Goal: Communication & Community: Participate in discussion

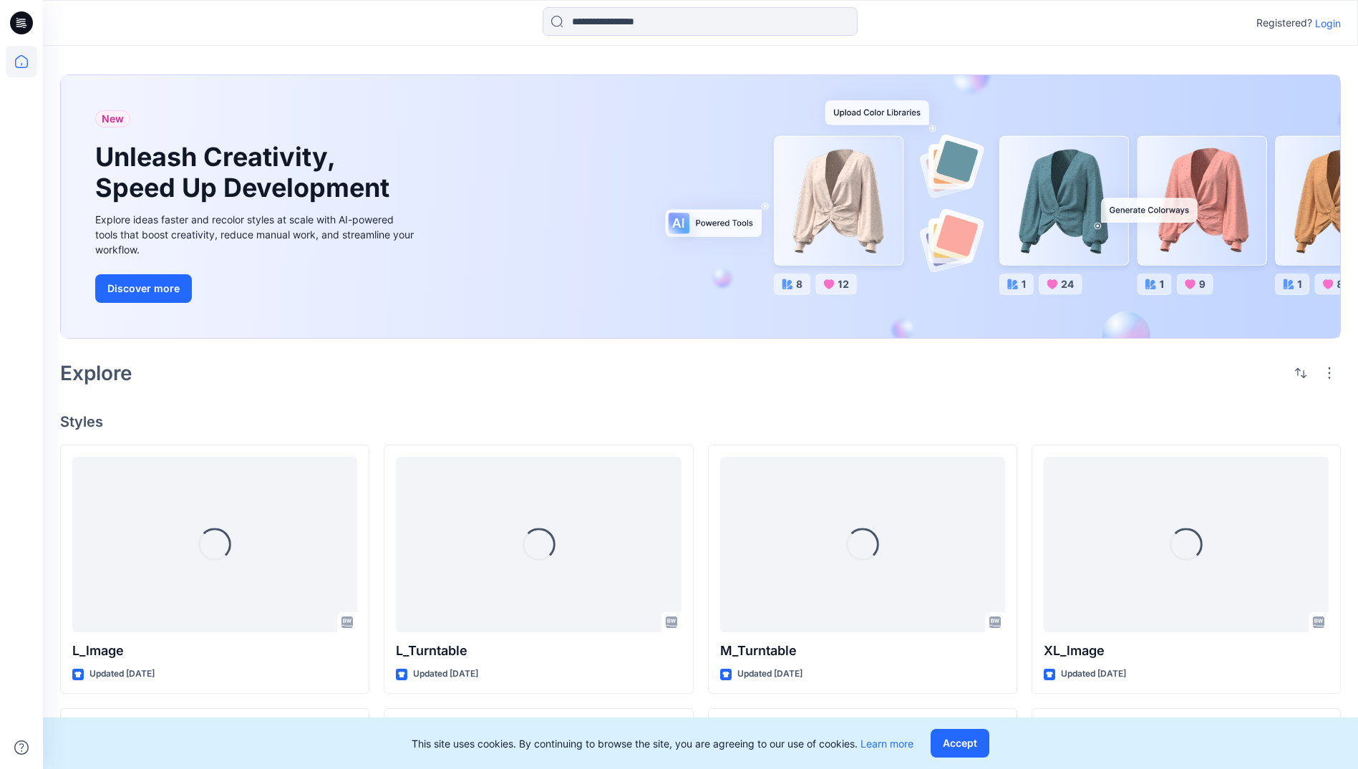
click at [1325, 21] on p "Login" at bounding box center [1328, 23] width 26 height 15
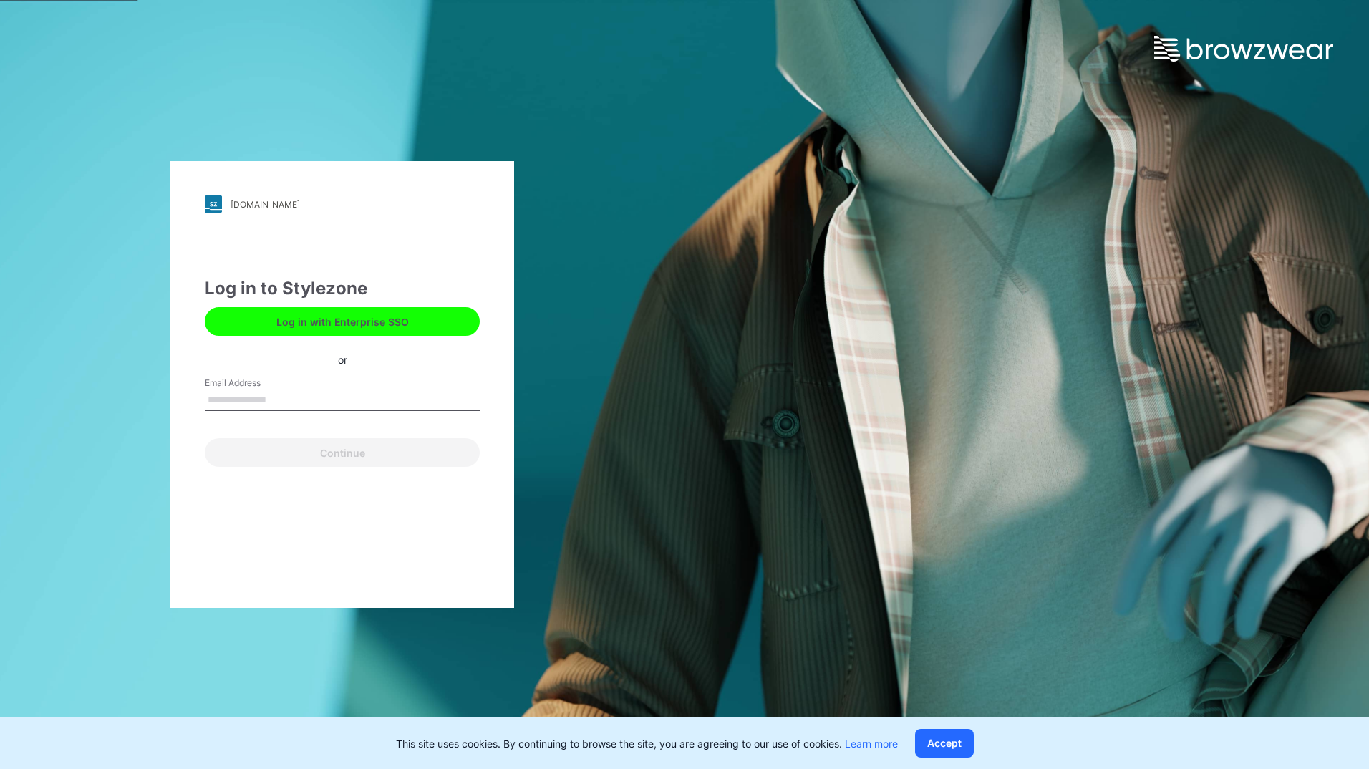
click at [318, 315] on button "Log in with Enterprise SSO" at bounding box center [342, 321] width 275 height 29
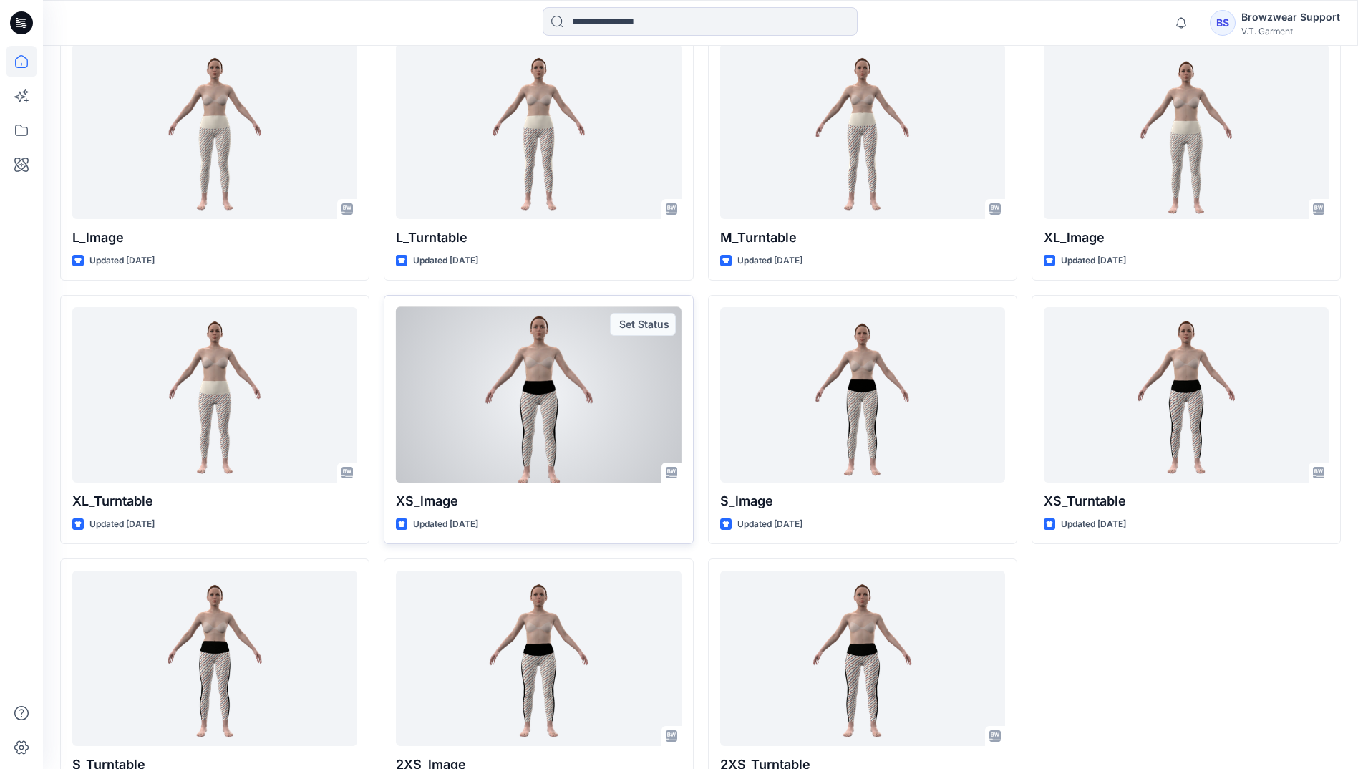
scroll to position [501, 0]
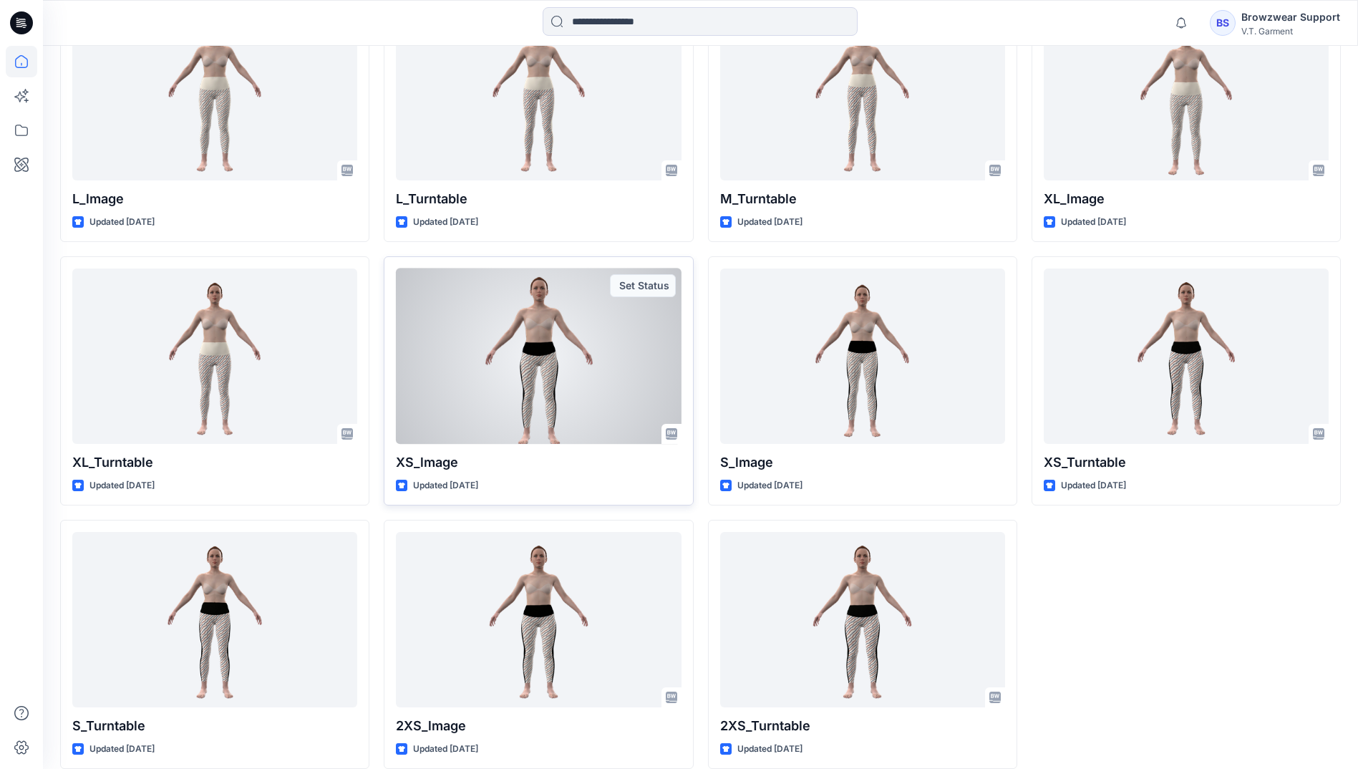
click at [590, 363] on div at bounding box center [538, 355] width 285 height 175
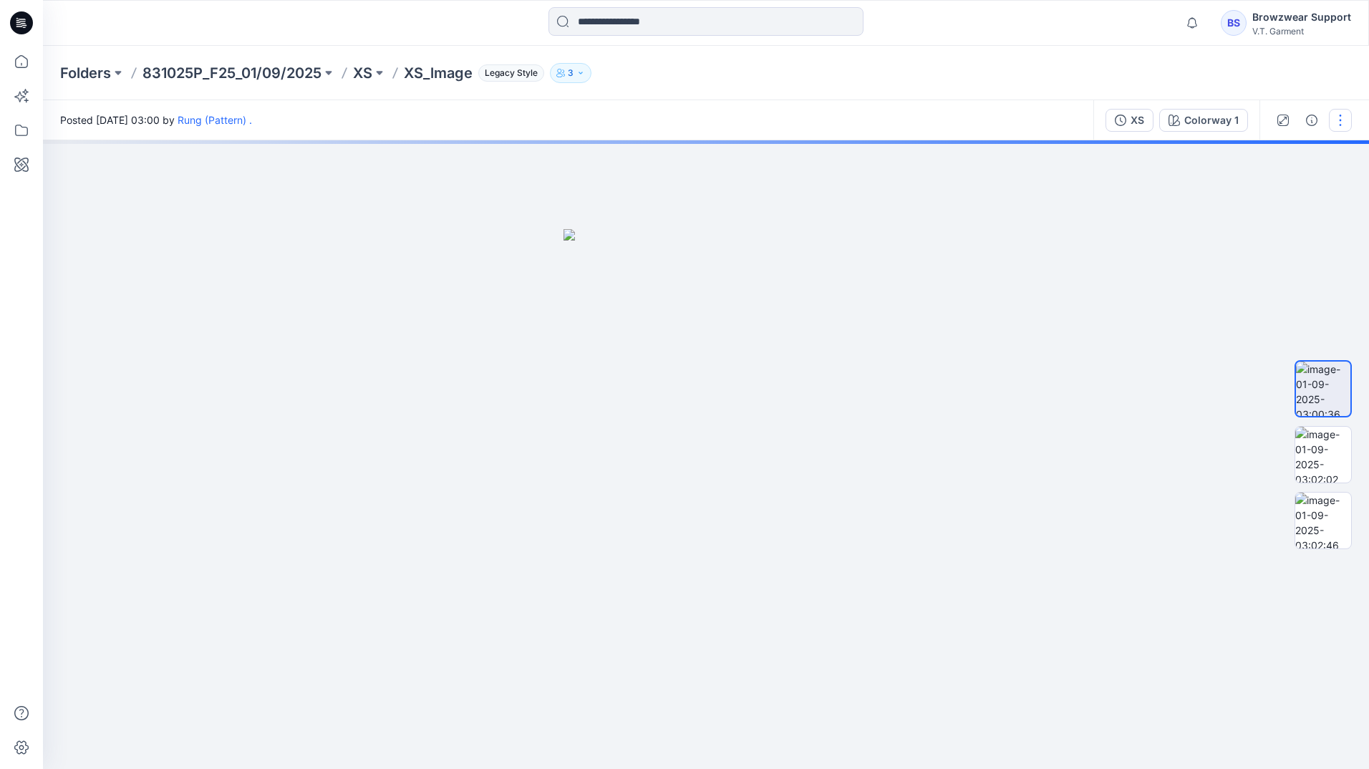
click at [1350, 125] on button "button" at bounding box center [1340, 120] width 23 height 23
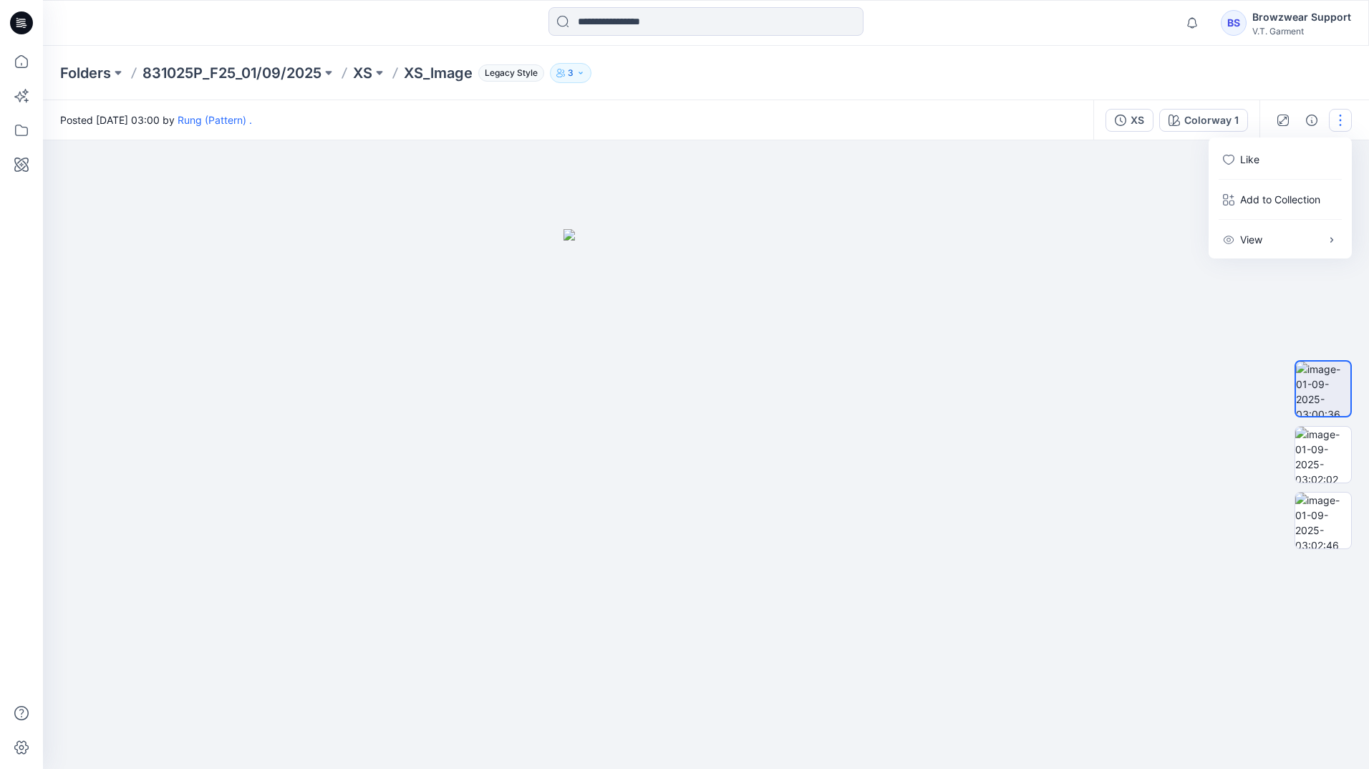
click at [1209, 60] on div "Folders 831025P_F25_01/09/2025 XS XS_lmage Legacy Style 3" at bounding box center [706, 73] width 1326 height 54
click at [1246, 23] on div "BS" at bounding box center [1234, 23] width 26 height 26
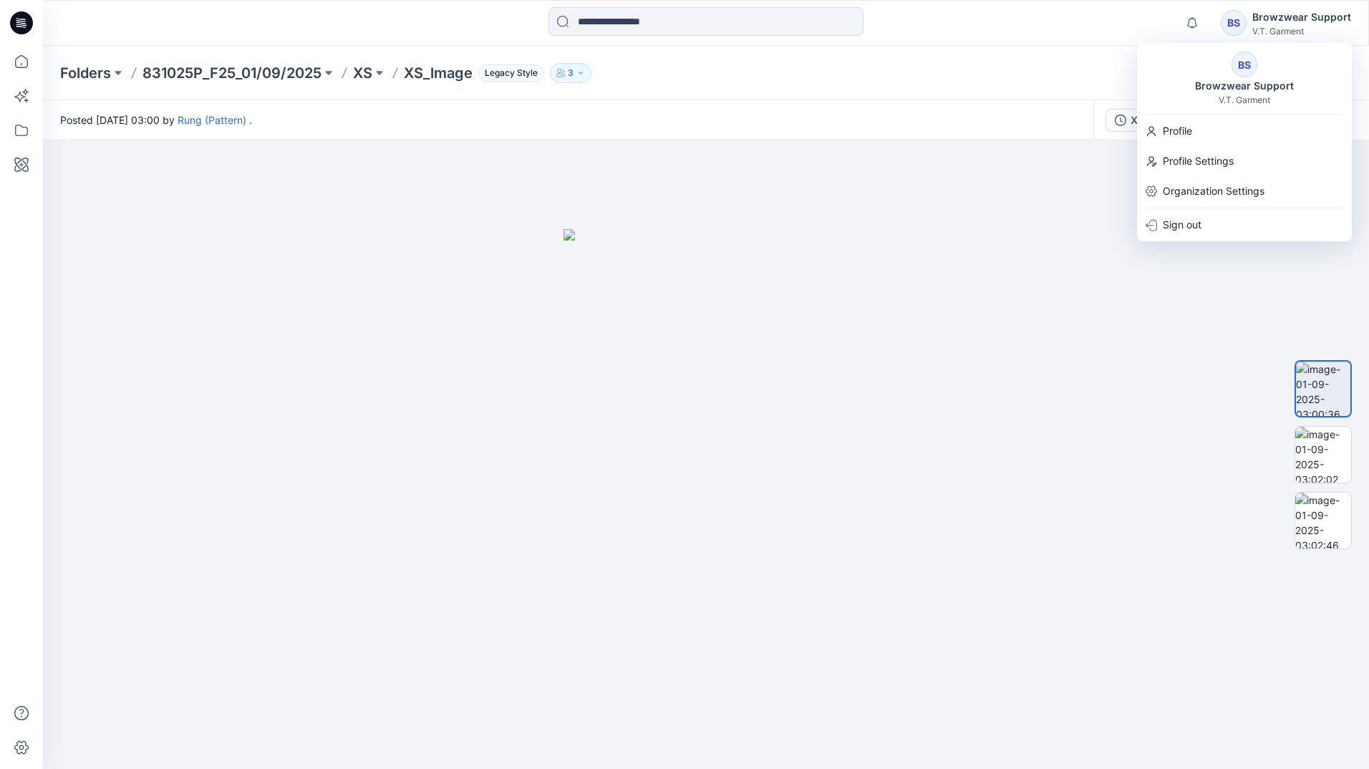
click at [931, 61] on div "Folders 831025P_F25_01/09/2025 XS XS_lmage Legacy Style 3" at bounding box center [706, 73] width 1326 height 54
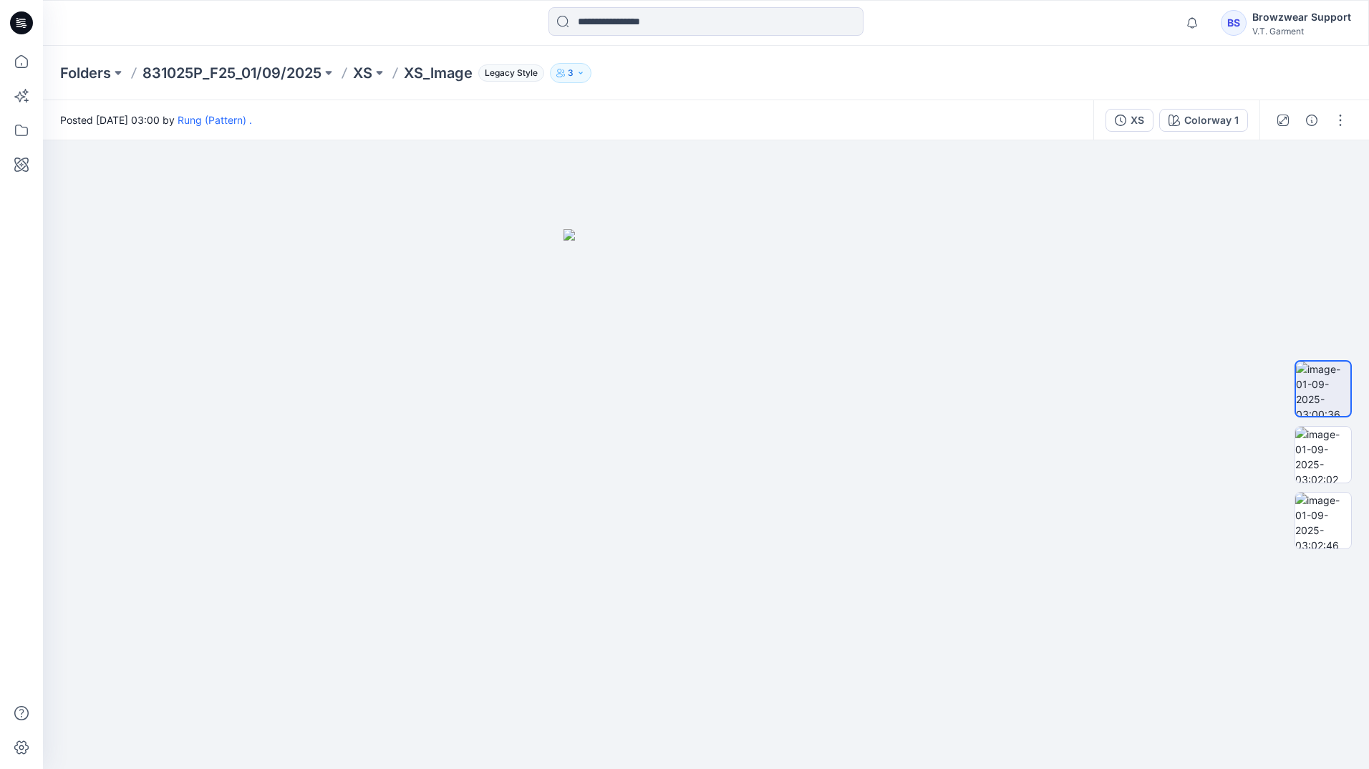
click at [582, 79] on button "3" at bounding box center [571, 73] width 42 height 20
drag, startPoint x: 911, startPoint y: 66, endPoint x: 941, endPoint y: 77, distance: 32.6
click at [910, 67] on div "Folders 831025P_F25_01/09/2025 XS XS_lmage Legacy Style 3 Folder Access Public …" at bounding box center [650, 73] width 1180 height 20
click at [1245, 19] on div "BS" at bounding box center [1234, 23] width 26 height 26
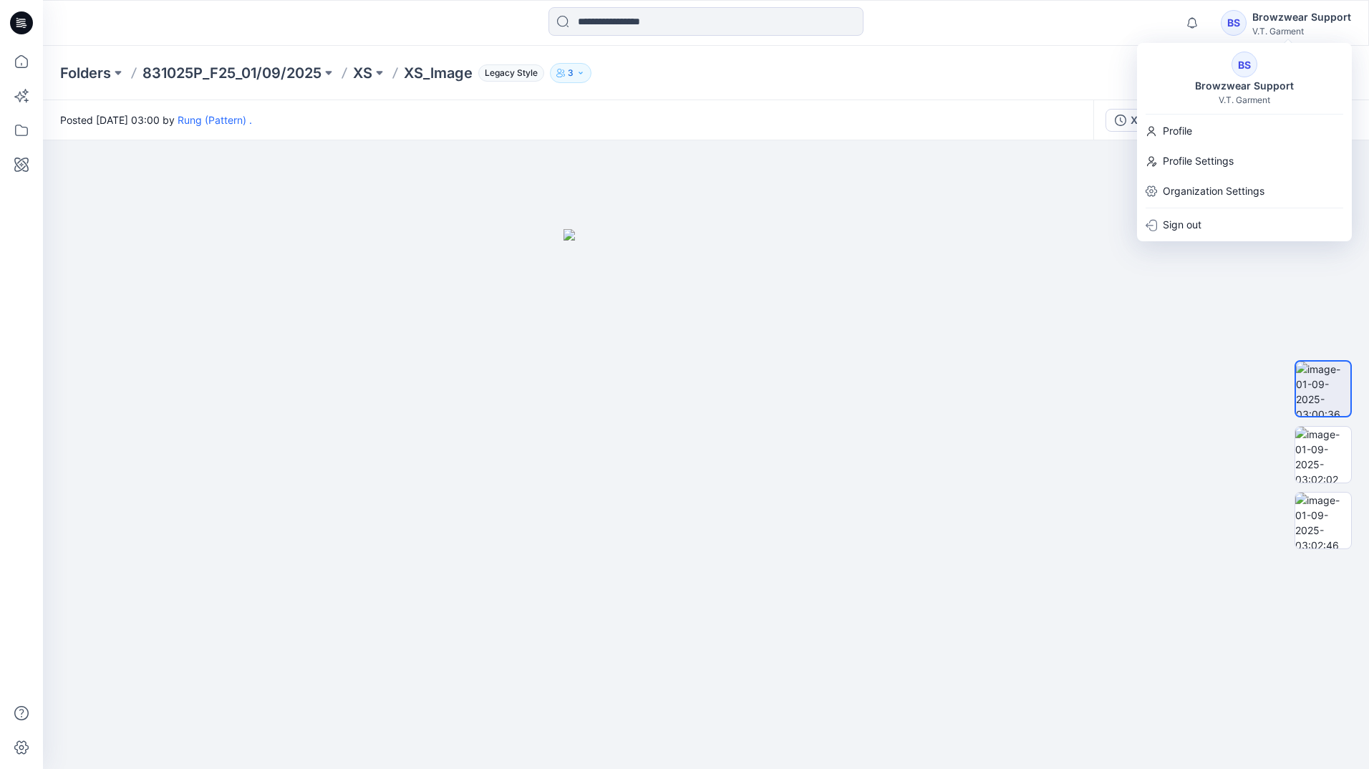
click at [1239, 205] on div "BS Browzwear Support V.T. Garment Profile Profile Settings Organization Setting…" at bounding box center [1244, 142] width 215 height 198
click at [1255, 188] on p "Organization Settings" at bounding box center [1214, 191] width 102 height 27
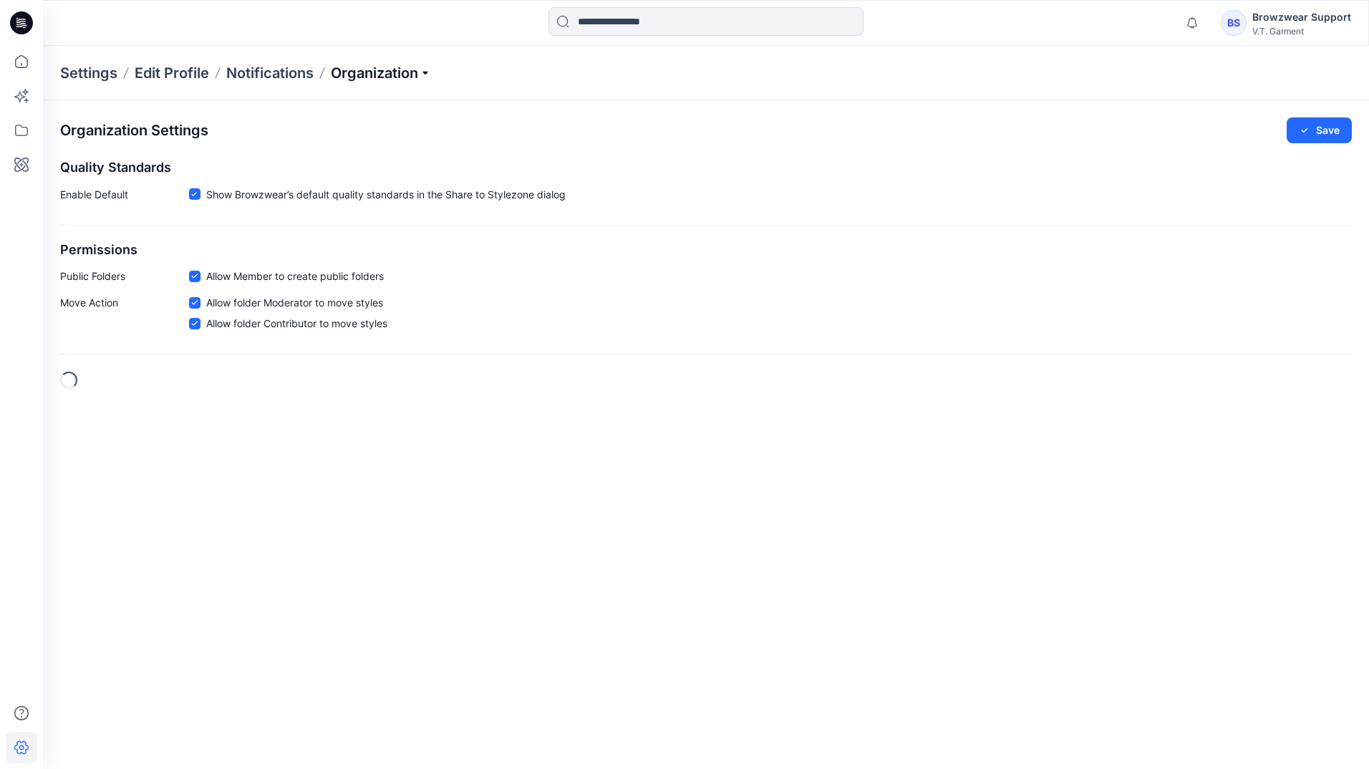
click at [408, 70] on p "Organization" at bounding box center [381, 73] width 100 height 20
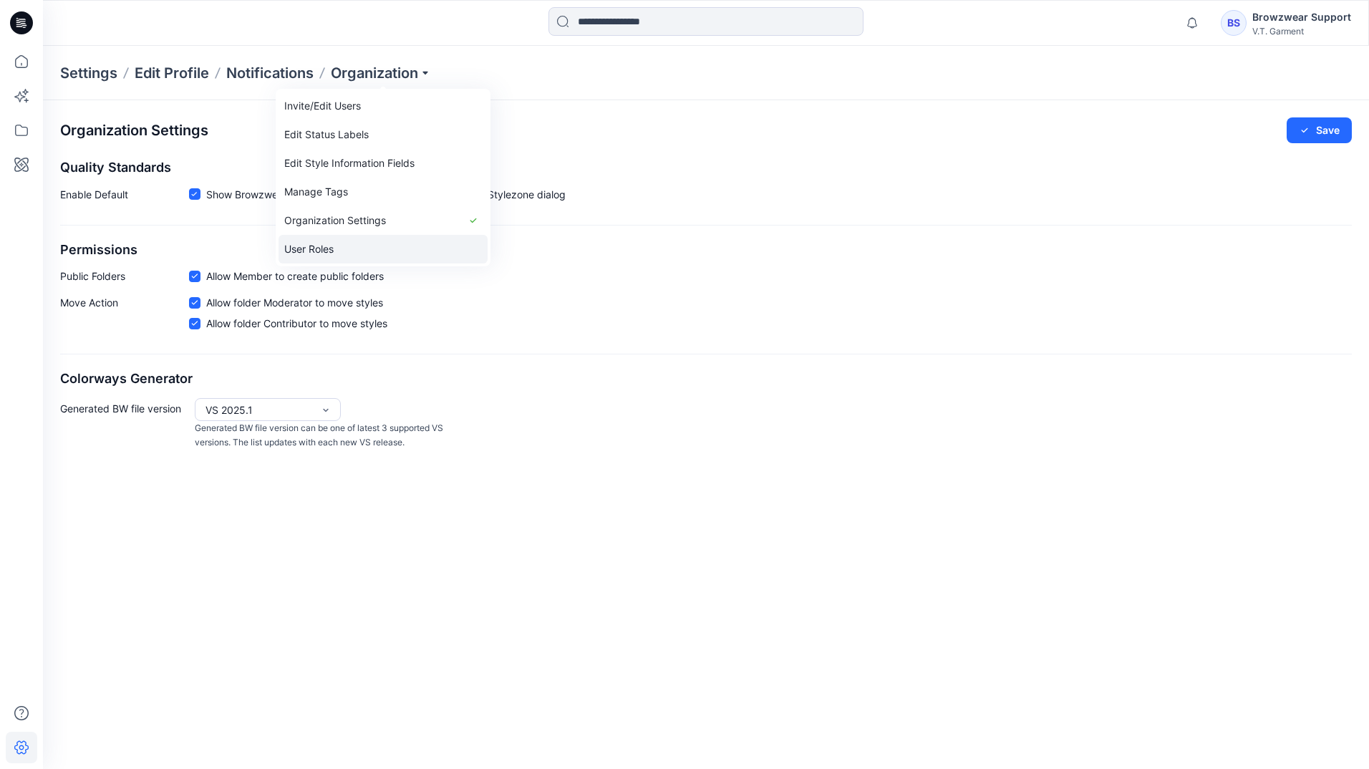
click at [332, 246] on link "User Roles" at bounding box center [383, 249] width 209 height 29
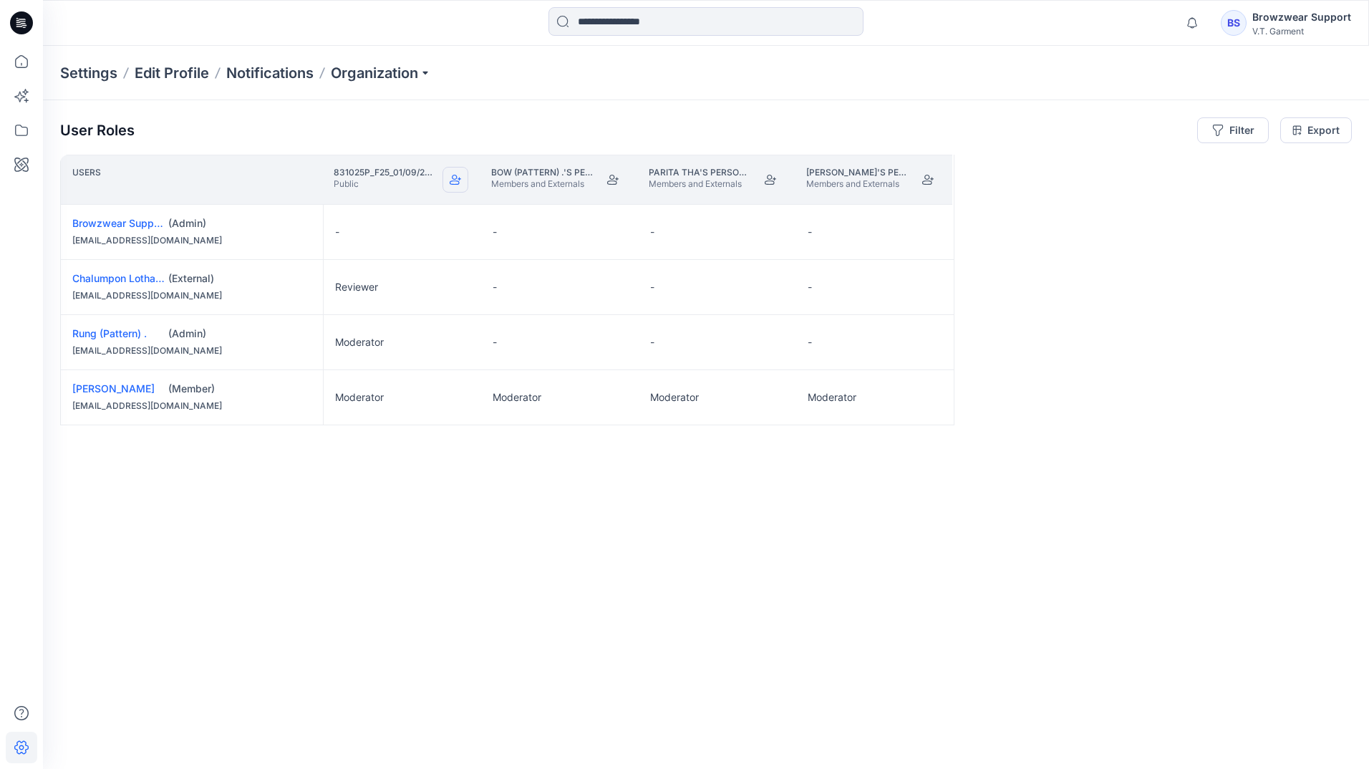
click at [455, 185] on icon "Join" at bounding box center [455, 180] width 11 height 10
click at [21, 70] on icon at bounding box center [22, 62] width 32 height 32
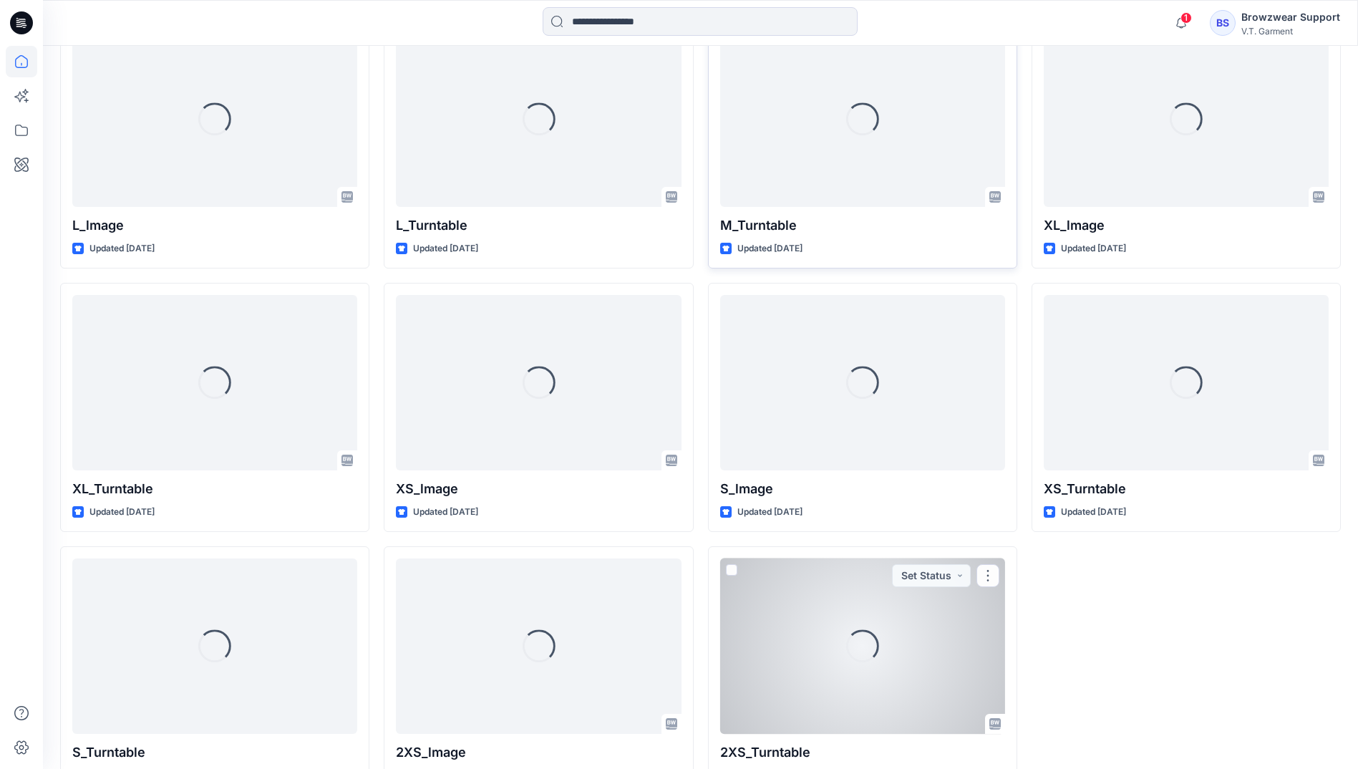
scroll to position [475, 0]
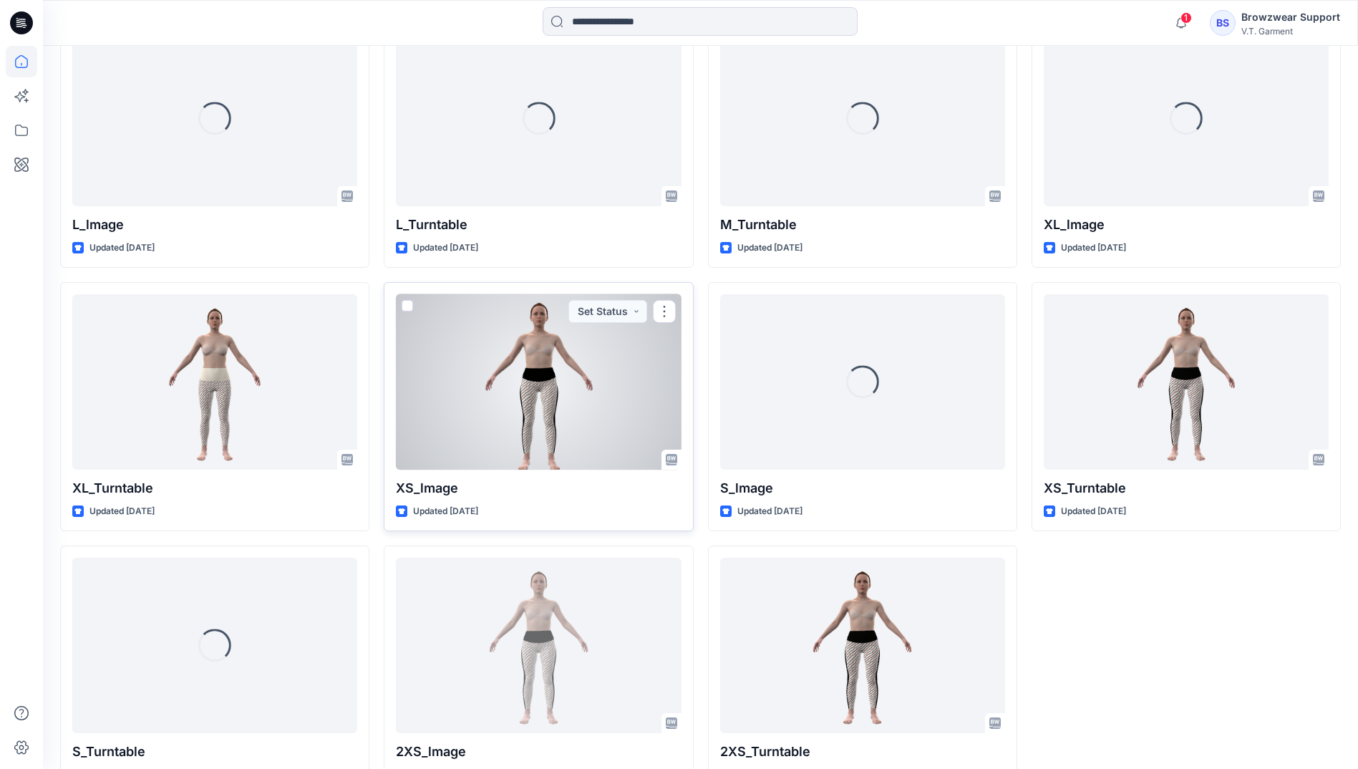
click at [538, 422] on div at bounding box center [538, 381] width 285 height 175
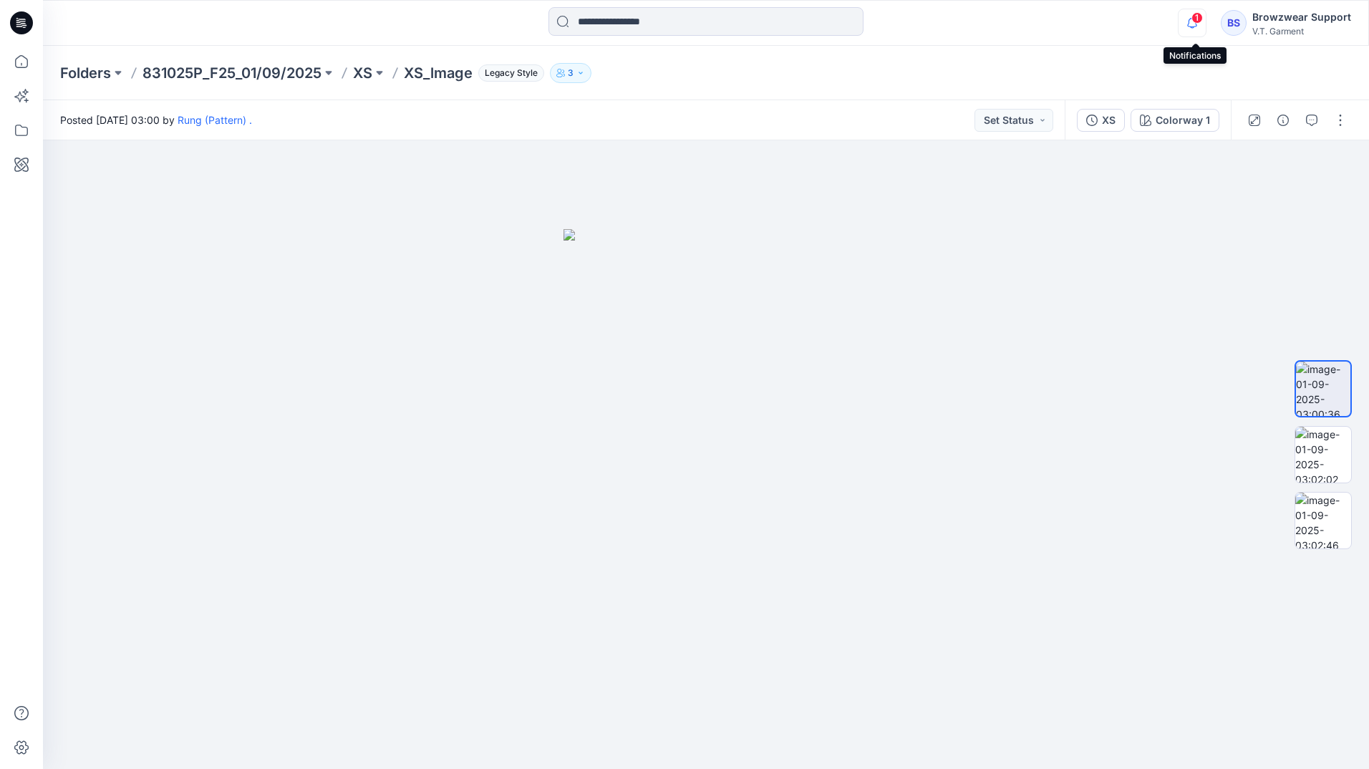
click at [1191, 19] on icon "button" at bounding box center [1191, 23] width 27 height 29
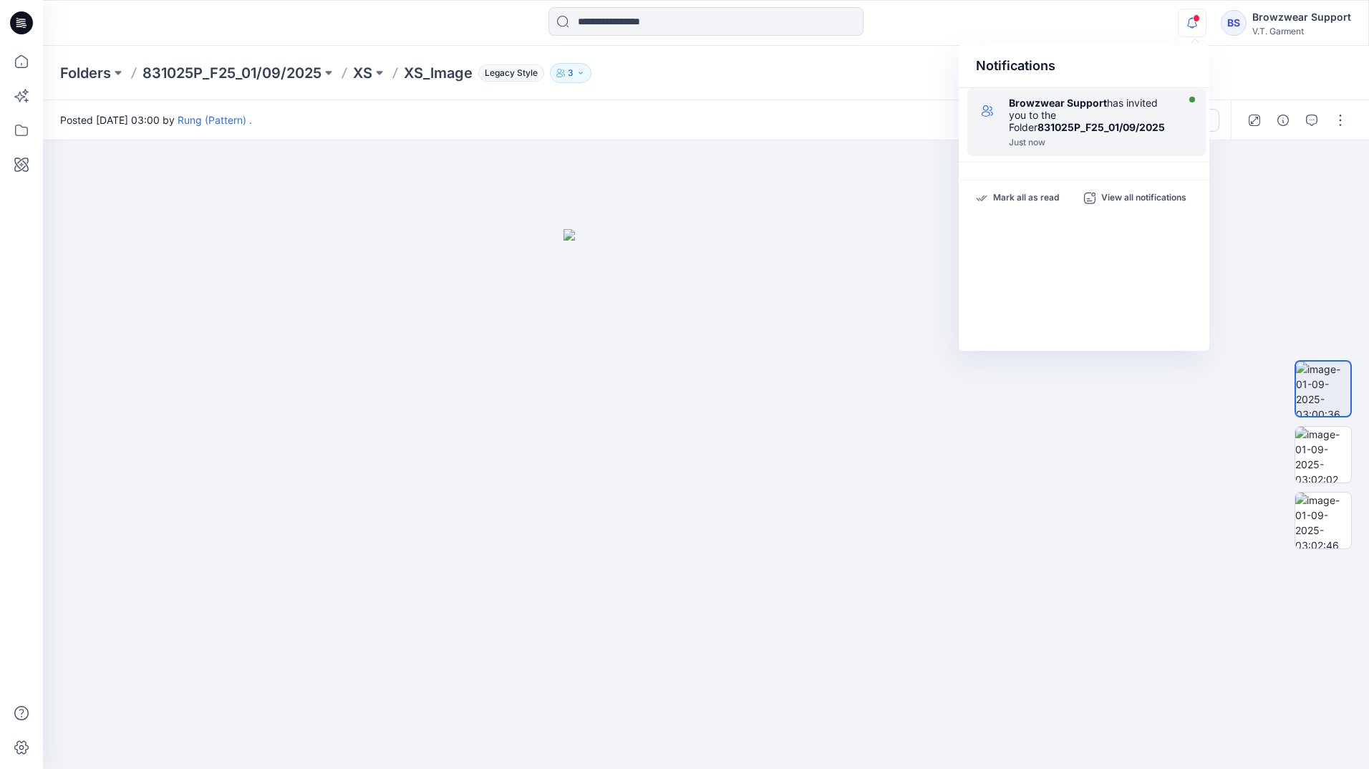
click at [1154, 131] on div "Browzwear Support has invited you to the Folder 831025P_F25_01/09/2025" at bounding box center [1091, 115] width 165 height 37
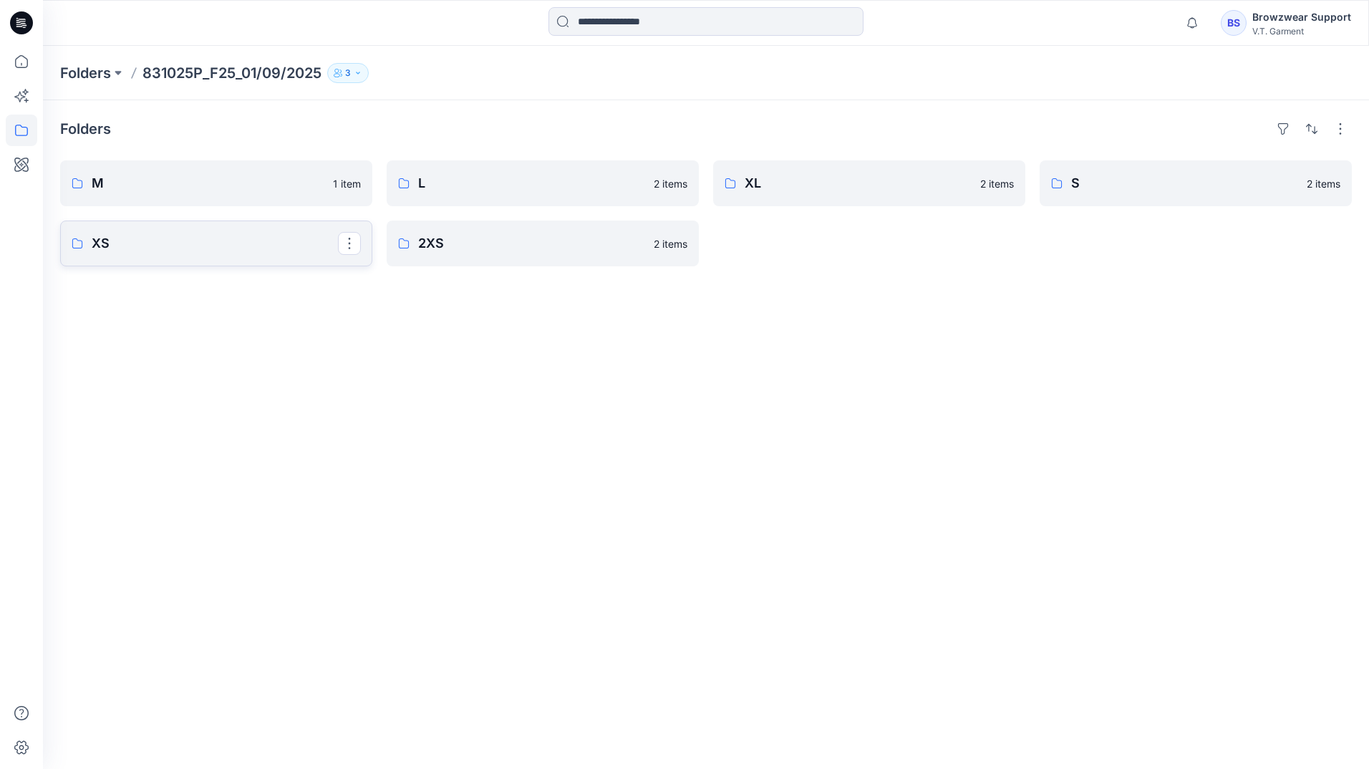
click at [216, 247] on p "XS" at bounding box center [215, 243] width 246 height 20
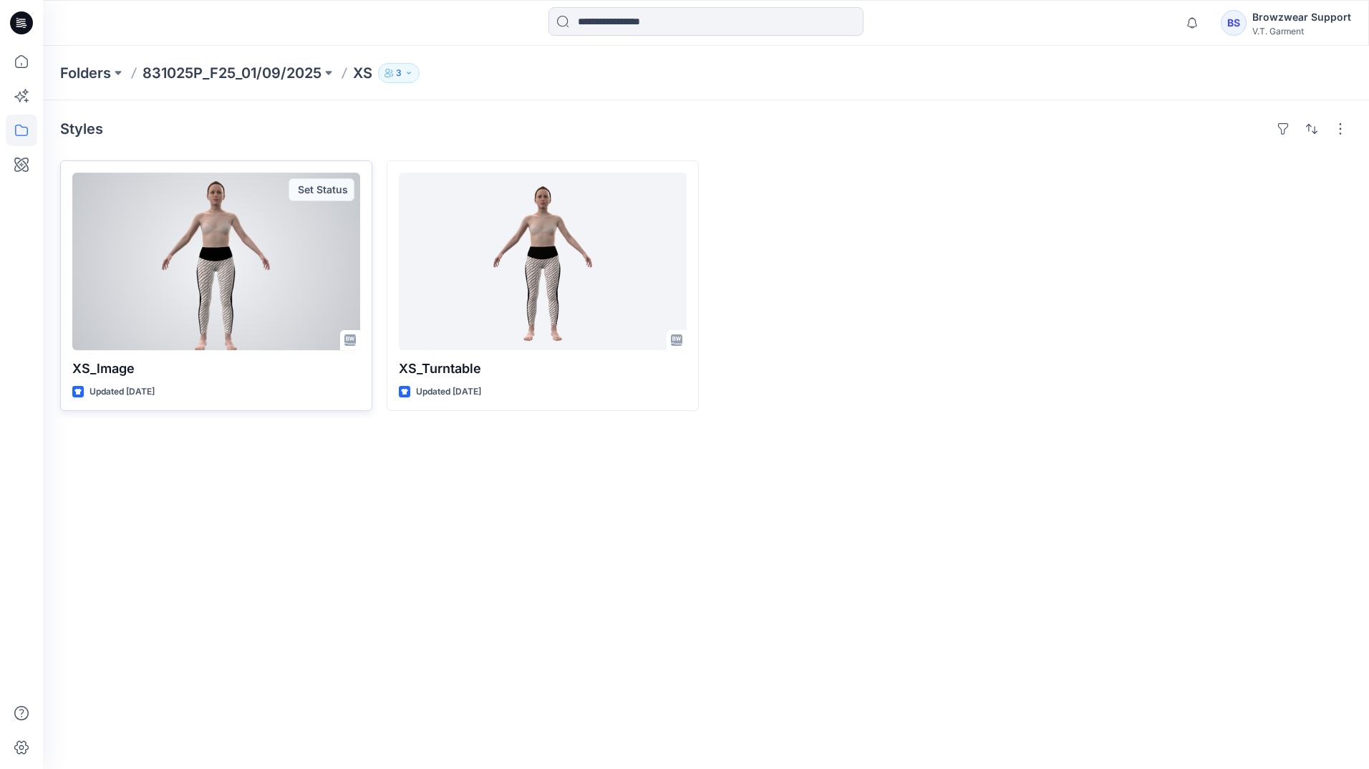
click at [243, 318] on div at bounding box center [216, 262] width 288 height 178
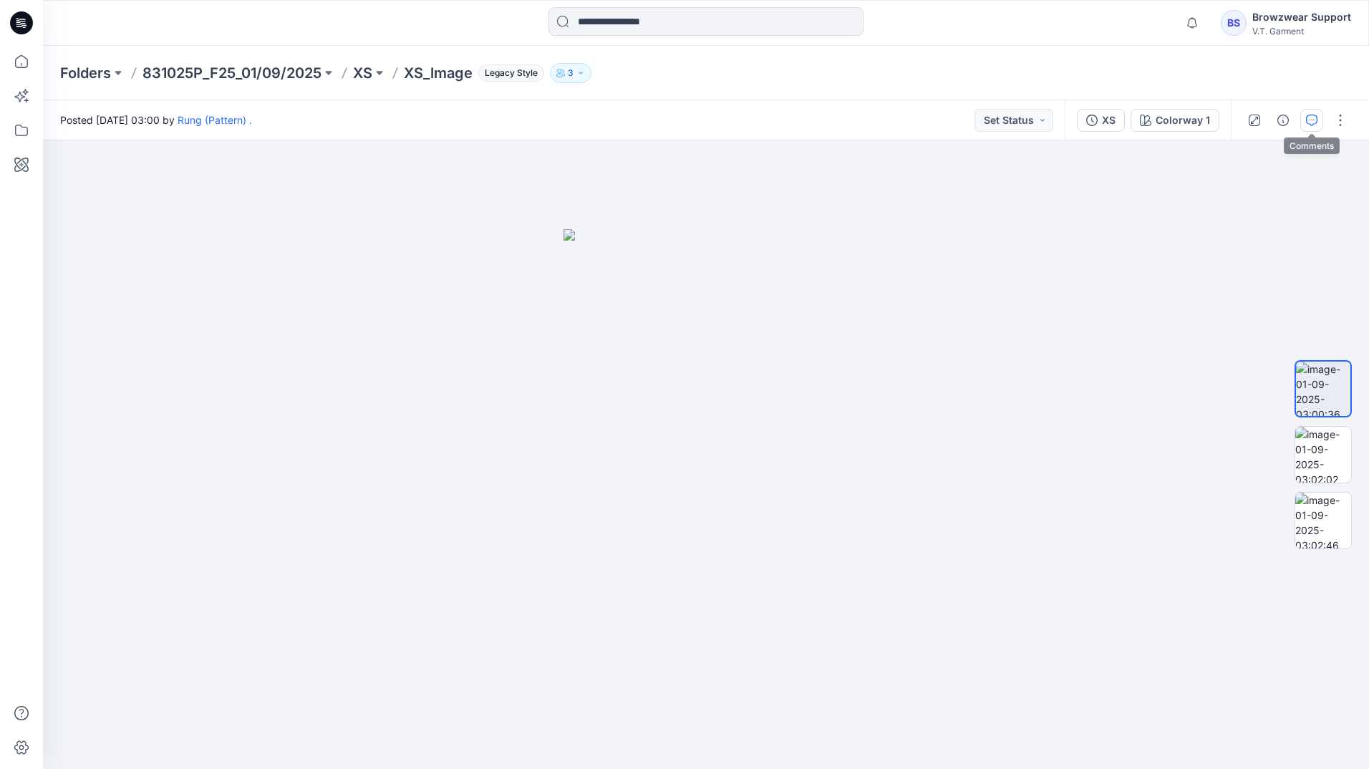
click at [1313, 125] on icon "button" at bounding box center [1311, 120] width 11 height 11
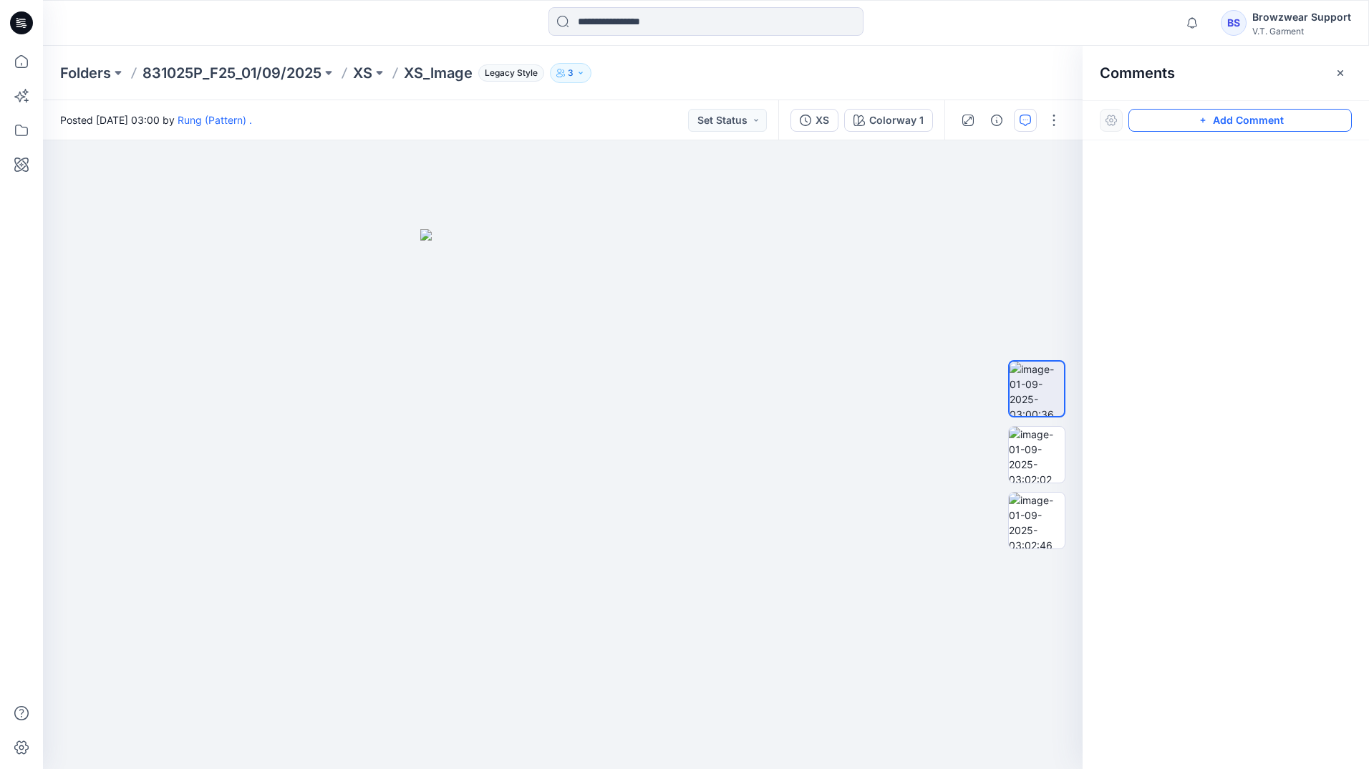
click at [1257, 115] on button "Add Comment" at bounding box center [1239, 120] width 223 height 23
click at [563, 410] on div "1" at bounding box center [563, 454] width 1040 height 629
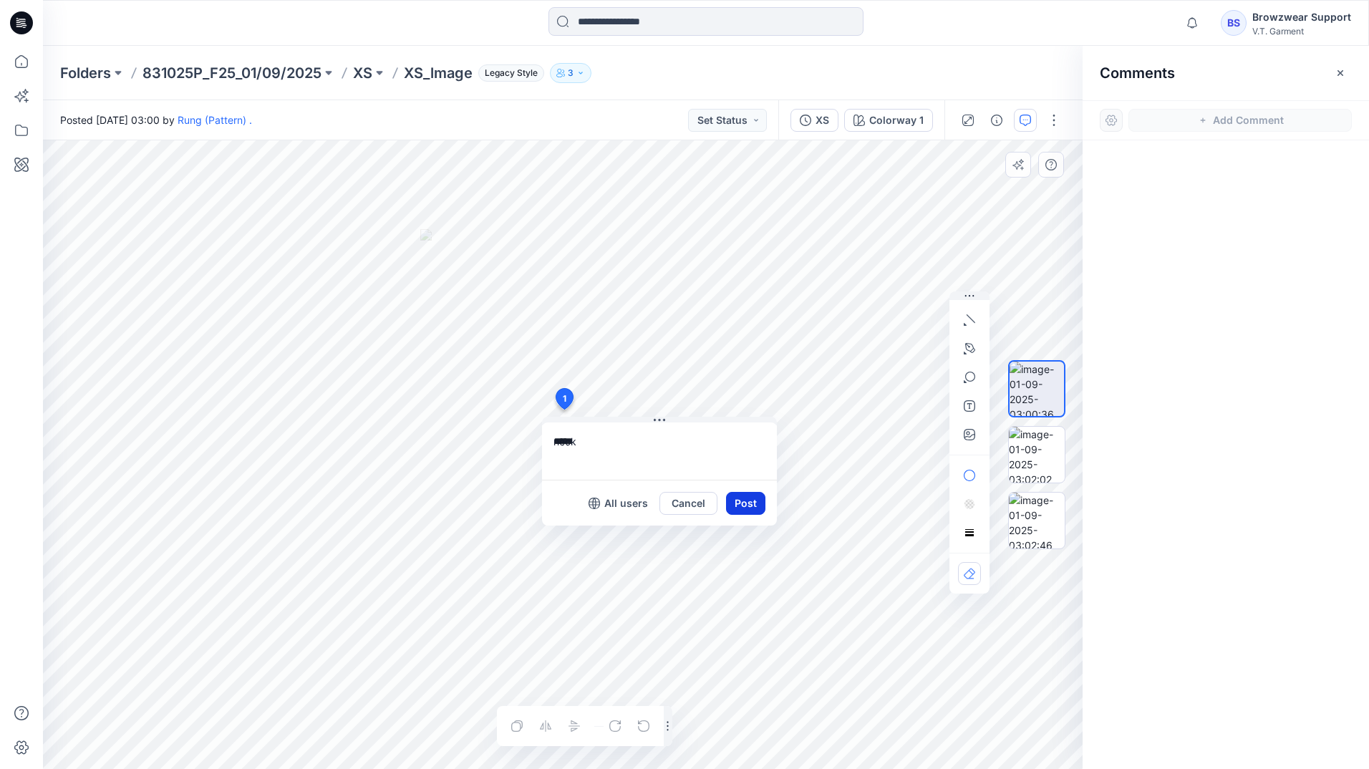
type textarea "****"
click at [761, 508] on button "Post" at bounding box center [745, 503] width 39 height 23
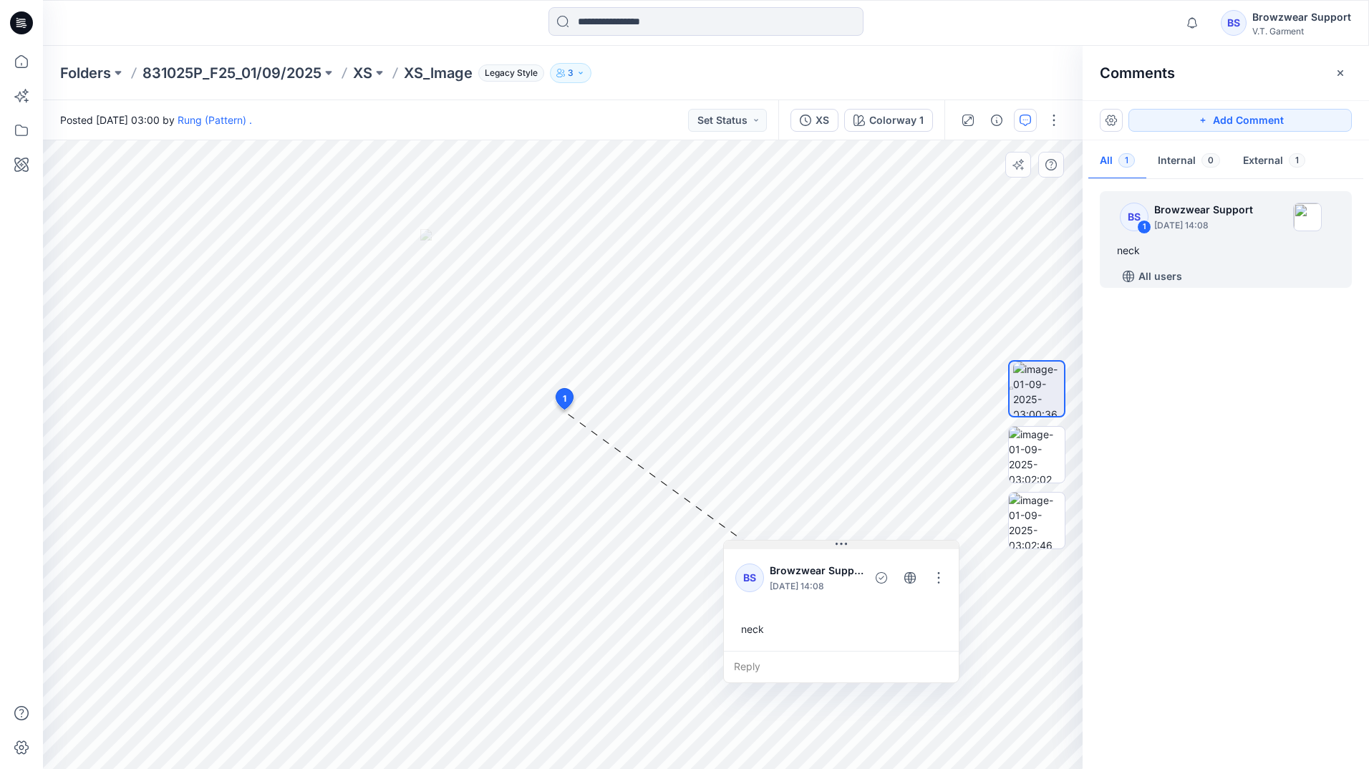
drag, startPoint x: 684, startPoint y: 422, endPoint x: 864, endPoint y: 546, distance: 218.4
click at [864, 546] on button at bounding box center [841, 545] width 235 height 9
click at [1060, 127] on button "button" at bounding box center [1053, 120] width 23 height 23
click at [1060, 125] on button "button" at bounding box center [1053, 120] width 23 height 23
click at [1333, 64] on button "button" at bounding box center [1340, 73] width 23 height 23
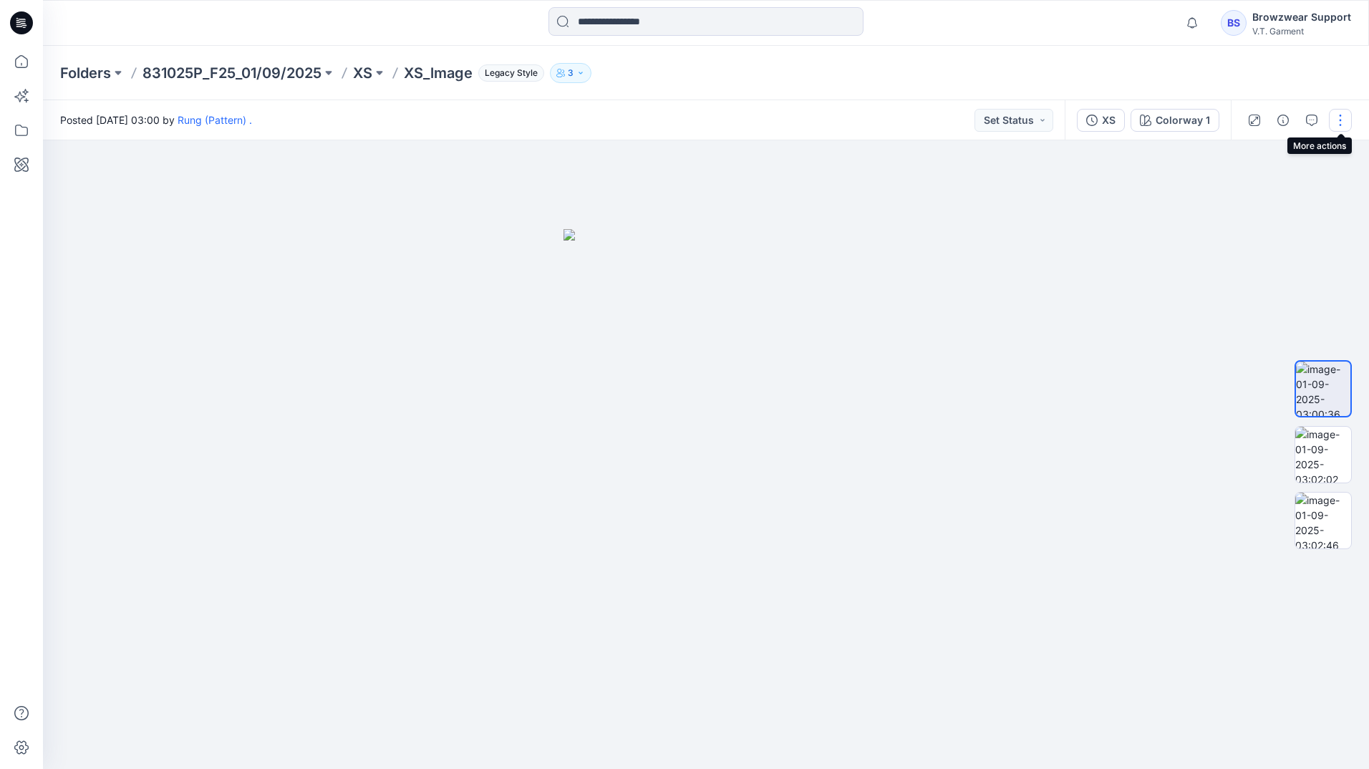
click at [1342, 125] on button "button" at bounding box center [1340, 120] width 23 height 23
click at [1082, 80] on div "Folders 831025P_F25_01/09/2025 XS XS_lmage Legacy Style 3" at bounding box center [650, 73] width 1180 height 20
click at [585, 73] on icon "button" at bounding box center [580, 73] width 9 height 9
click at [868, 61] on div "Folders 831025P_F25_01/09/2025 XS XS_lmage Legacy Style 3 Folder Access Public …" at bounding box center [706, 73] width 1326 height 54
